Goal: Navigation & Orientation: Find specific page/section

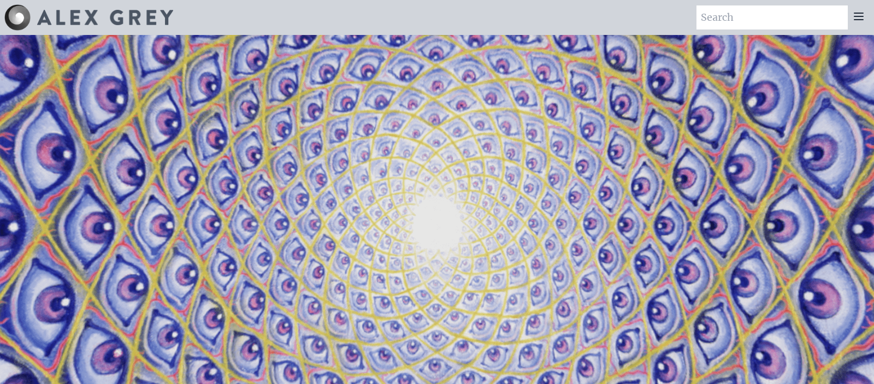
click at [865, 18] on div at bounding box center [859, 17] width 22 height 24
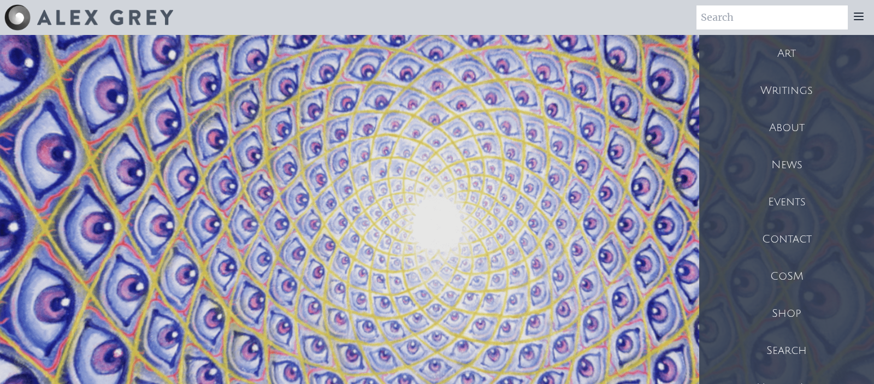
click at [797, 308] on div "Shop" at bounding box center [786, 313] width 175 height 37
